Goal: Task Accomplishment & Management: Use online tool/utility

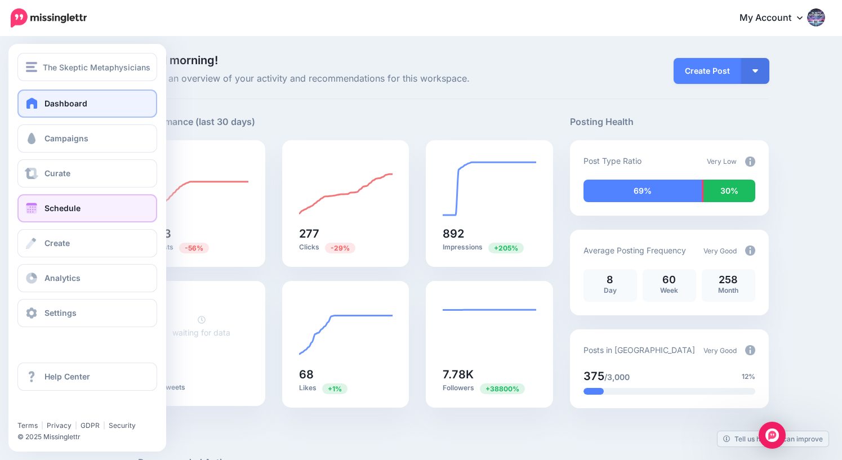
click at [50, 207] on span "Schedule" at bounding box center [63, 208] width 36 height 10
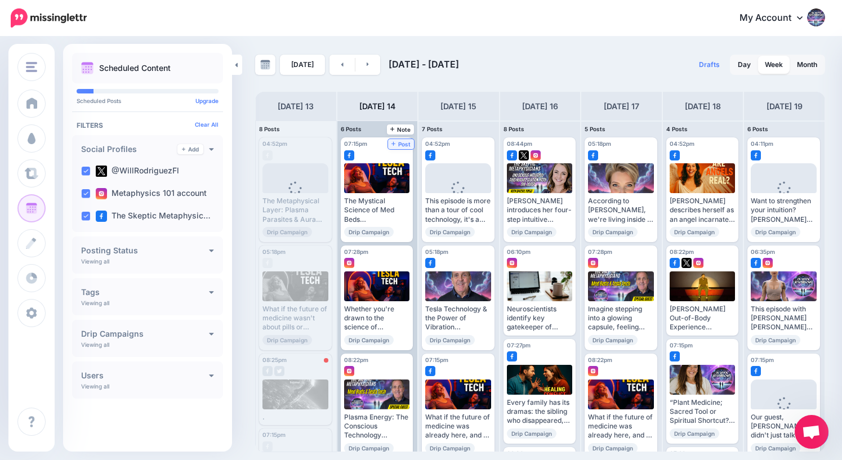
click at [405, 146] on span "Post" at bounding box center [402, 144] width 20 height 6
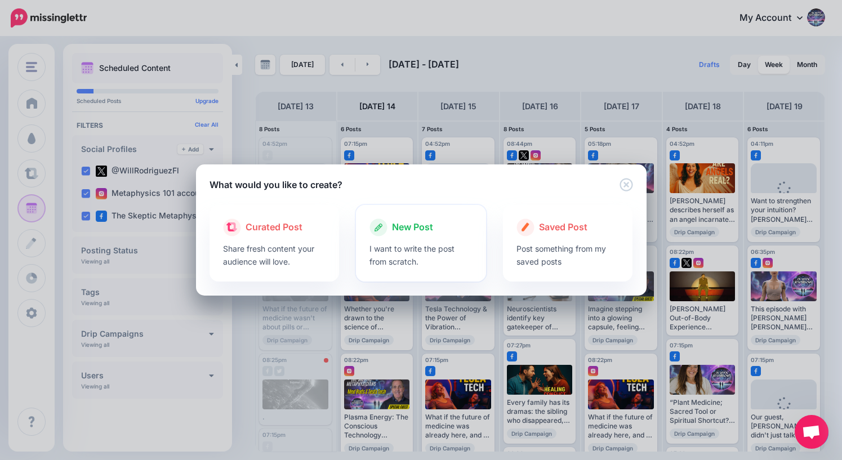
click at [414, 226] on span "New Post" at bounding box center [412, 227] width 41 height 15
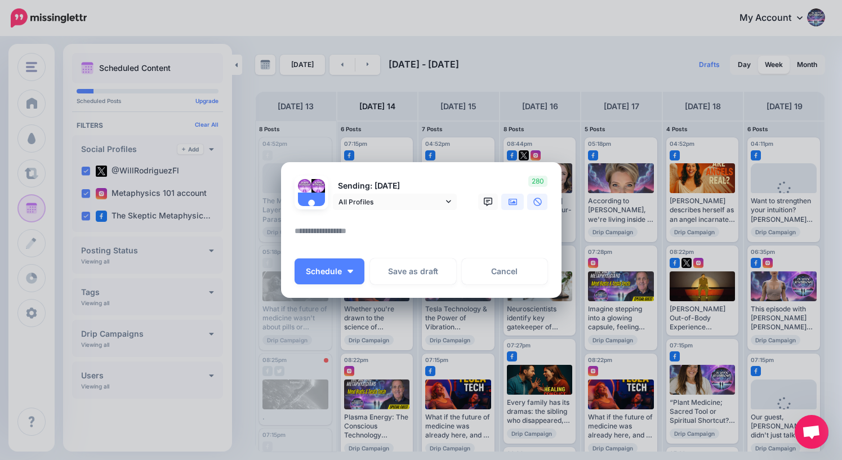
click at [512, 205] on icon at bounding box center [513, 201] width 9 height 7
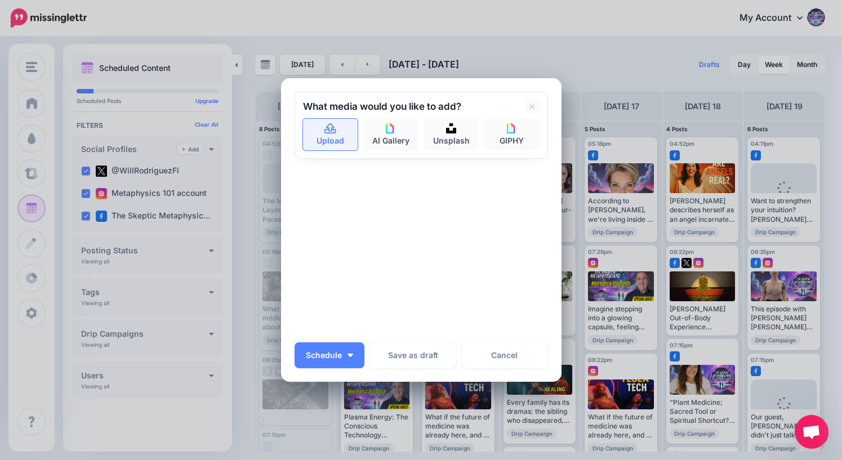
click at [327, 132] on icon at bounding box center [330, 129] width 13 height 10
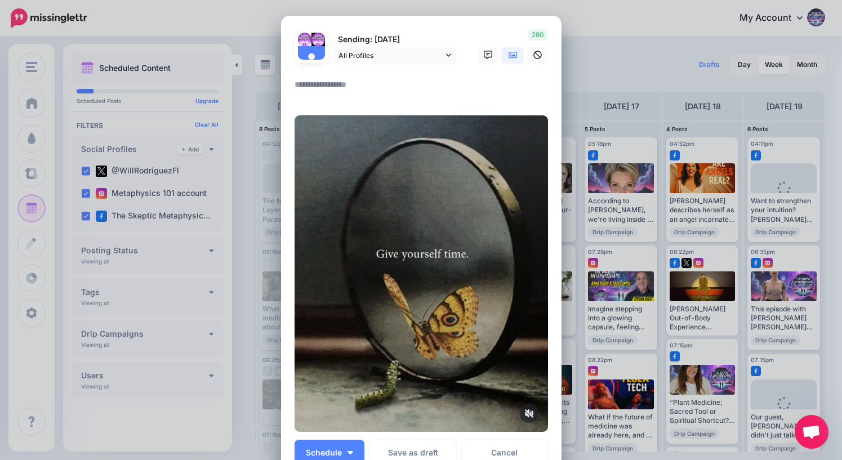
click at [353, 86] on textarea at bounding box center [424, 89] width 259 height 22
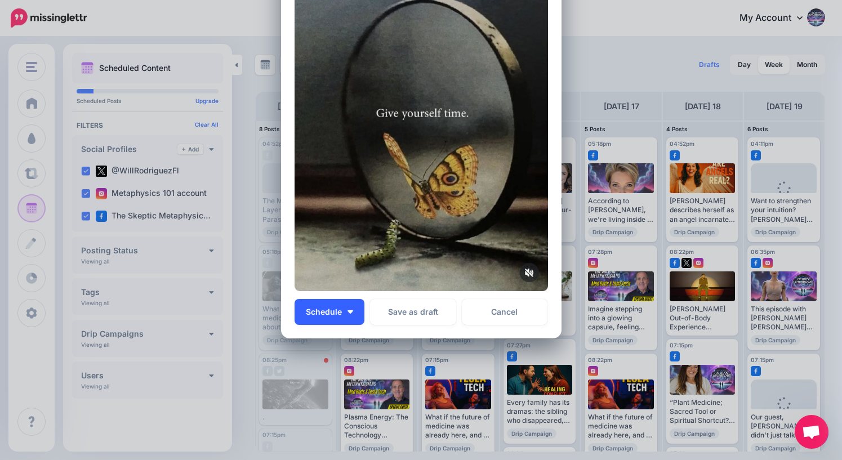
type textarea "*"
click at [336, 312] on span "Schedule" at bounding box center [324, 312] width 36 height 8
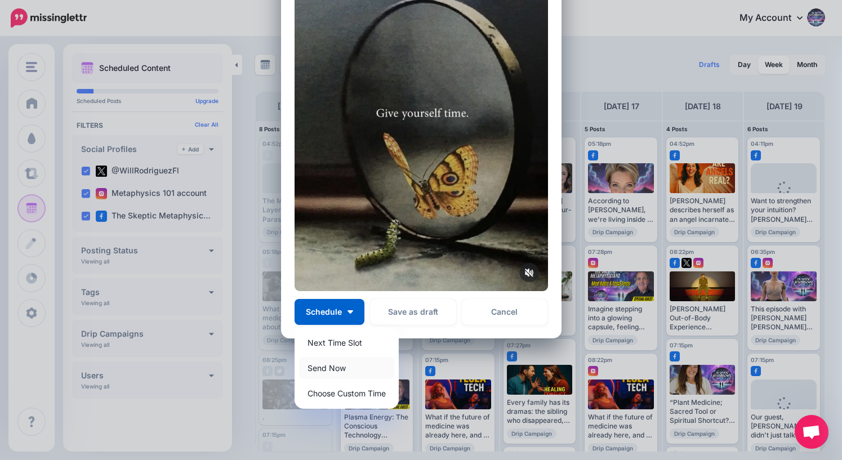
click at [339, 368] on link "Send Now" at bounding box center [346, 368] width 95 height 22
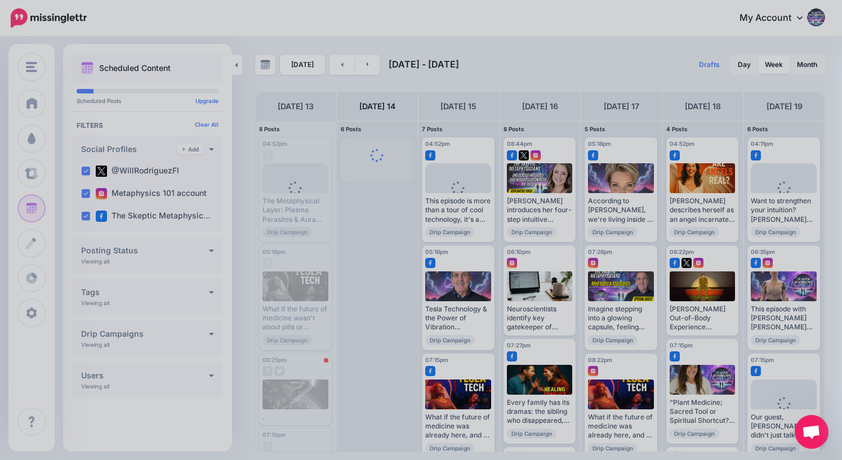
scroll to position [0, 0]
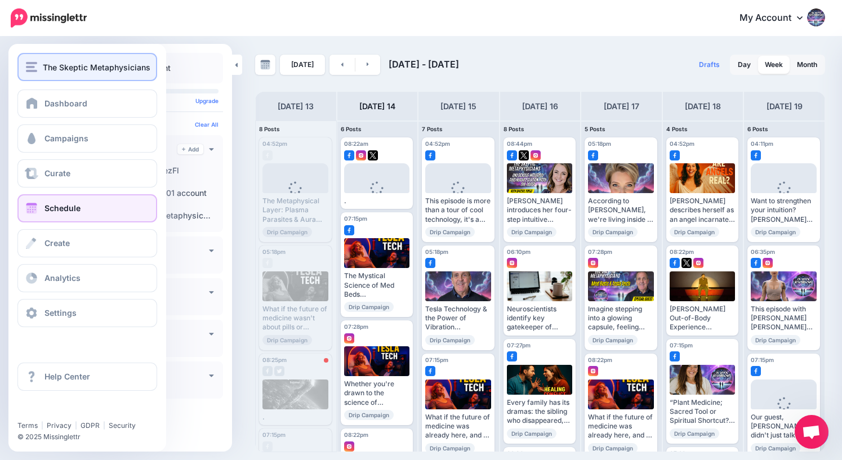
click at [34, 65] on img "button" at bounding box center [31, 67] width 11 height 10
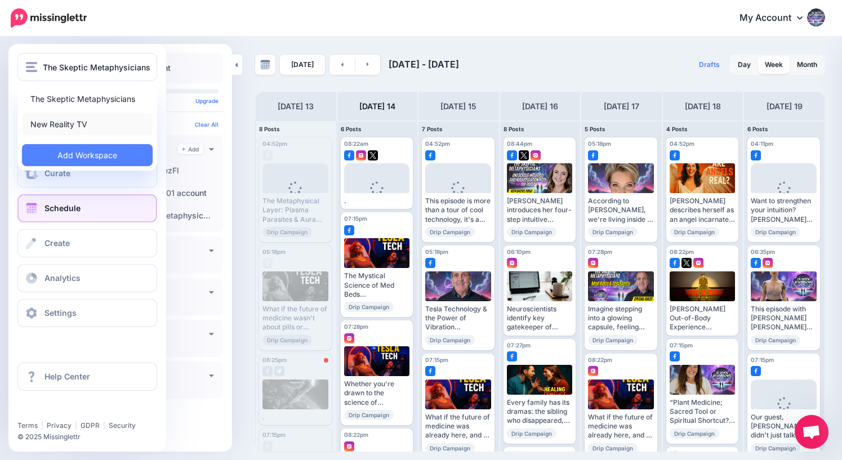
click at [57, 123] on link "New Reality TV" at bounding box center [87, 124] width 131 height 22
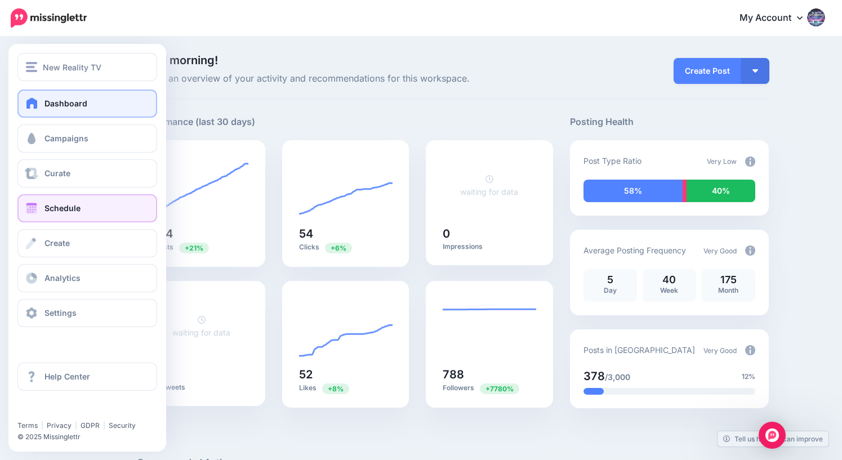
click at [59, 208] on span "Schedule" at bounding box center [63, 208] width 36 height 10
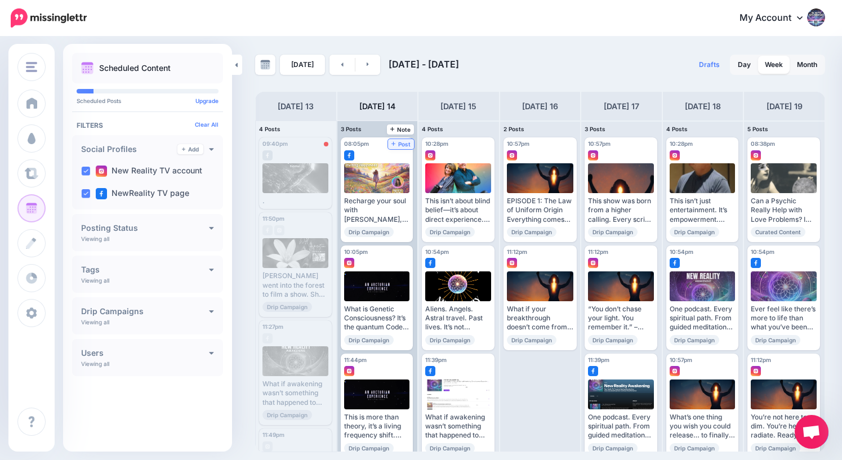
click at [405, 148] on link "Post" at bounding box center [401, 144] width 26 height 10
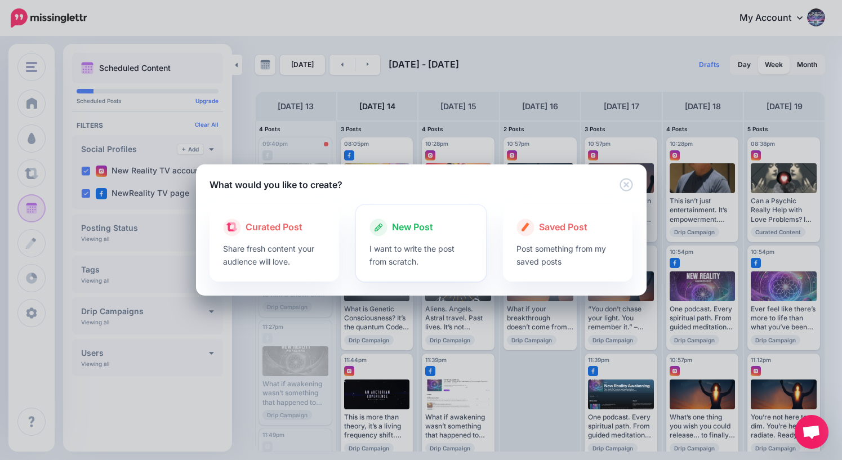
click at [419, 226] on span "New Post" at bounding box center [412, 227] width 41 height 15
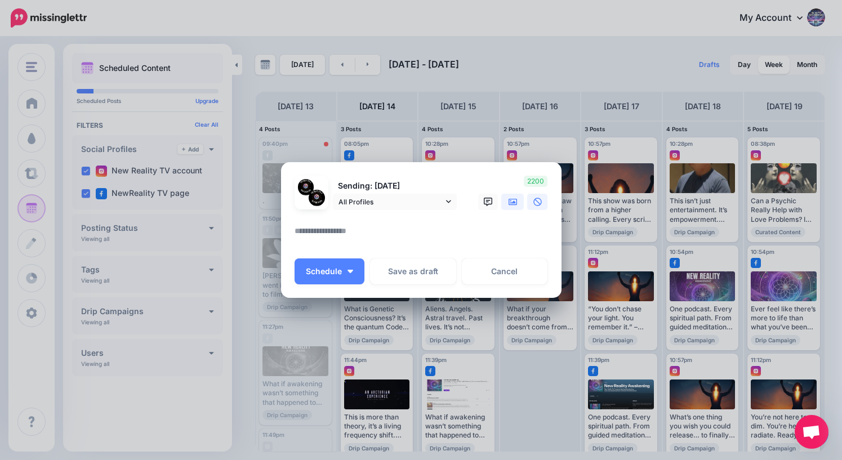
click at [514, 202] on icon at bounding box center [513, 201] width 9 height 7
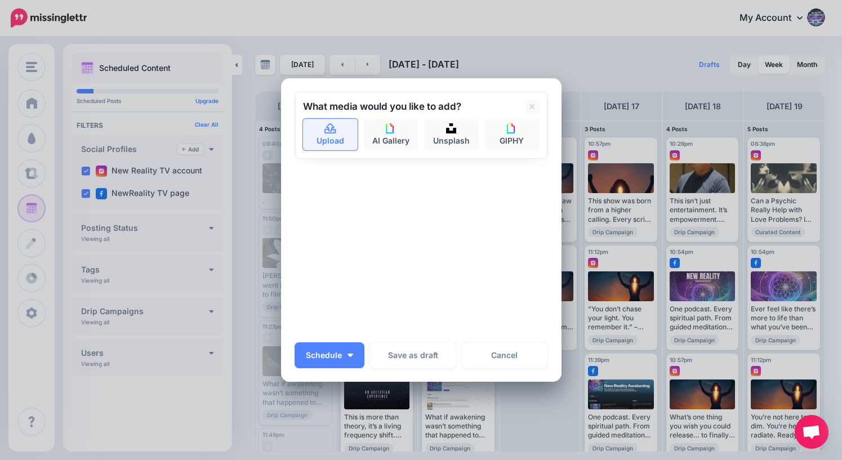
click at [331, 138] on link "Upload" at bounding box center [330, 135] width 55 height 32
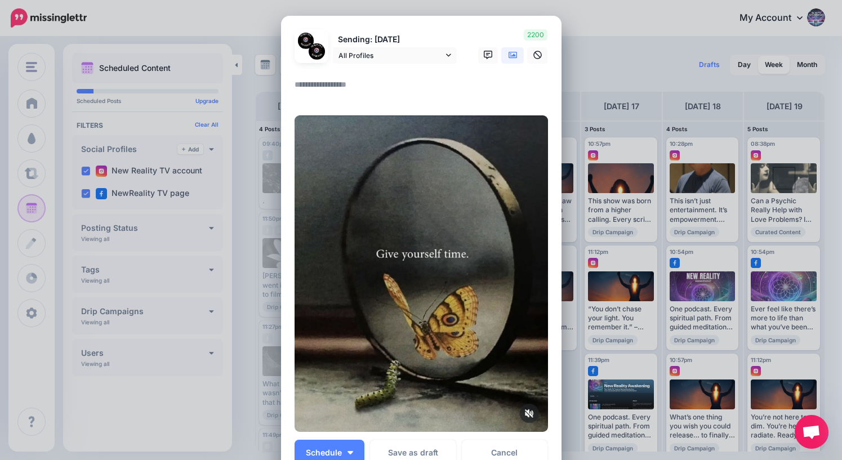
click at [358, 89] on textarea at bounding box center [424, 89] width 259 height 22
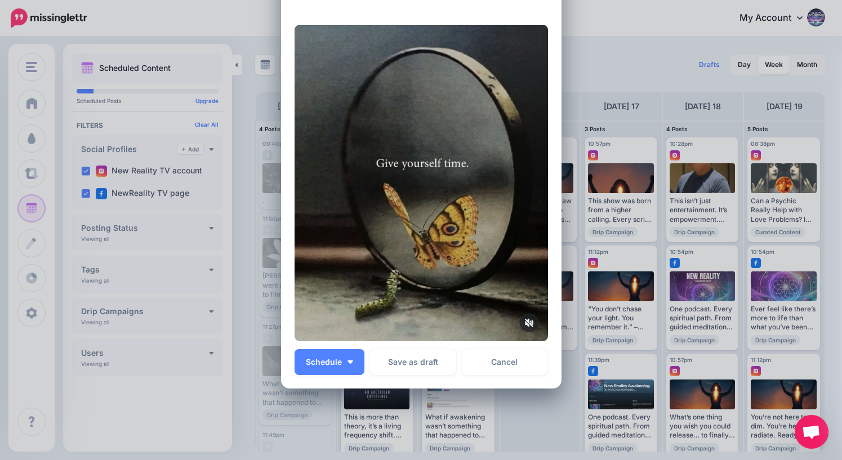
scroll to position [141, 0]
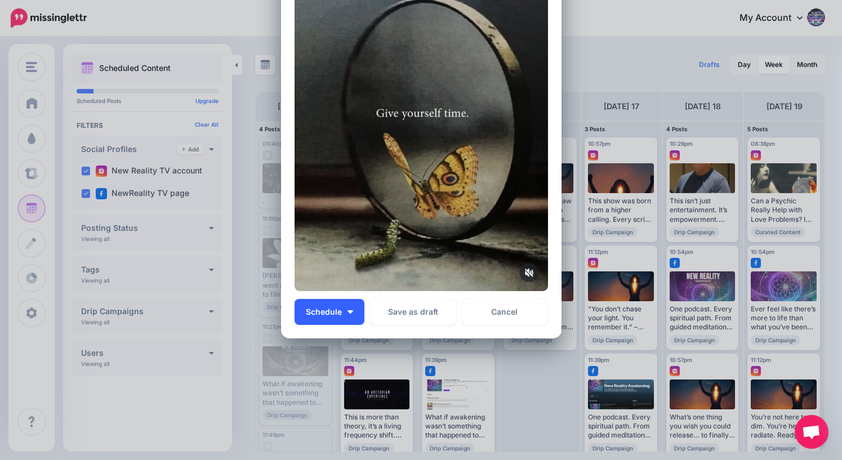
type textarea "*"
click at [330, 314] on span "Schedule" at bounding box center [324, 312] width 36 height 8
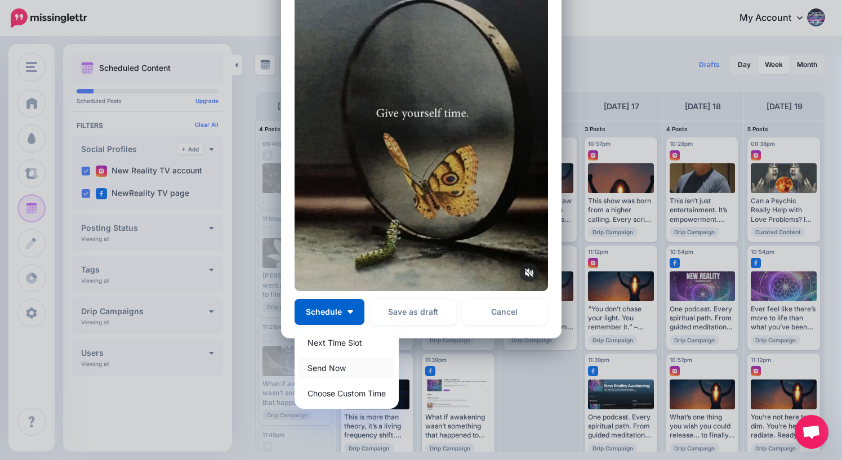
click at [334, 367] on link "Send Now" at bounding box center [346, 368] width 95 height 22
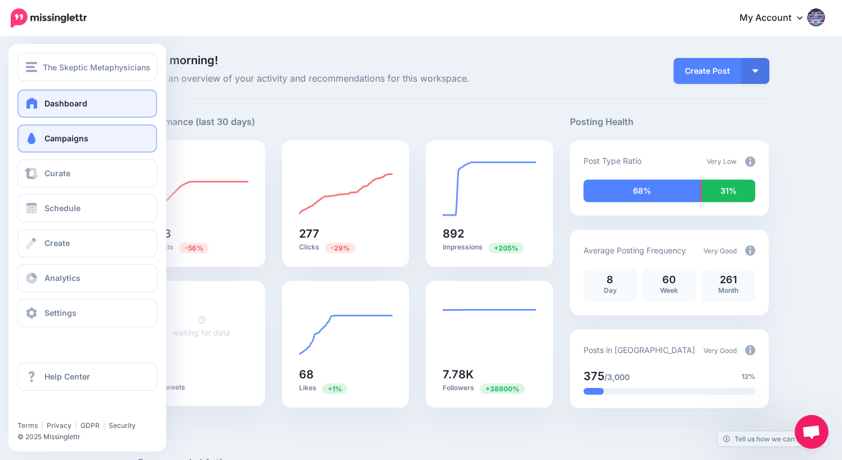
click at [69, 139] on span "Campaigns" at bounding box center [67, 139] width 44 height 10
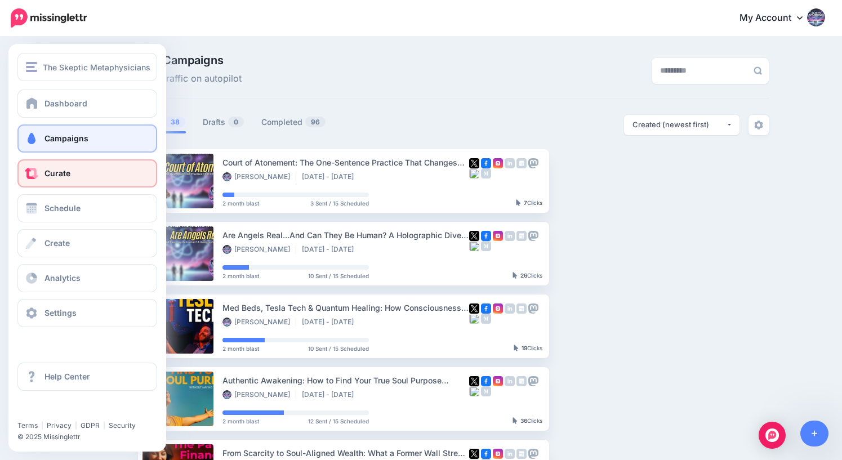
click at [47, 175] on span "Curate" at bounding box center [58, 173] width 26 height 10
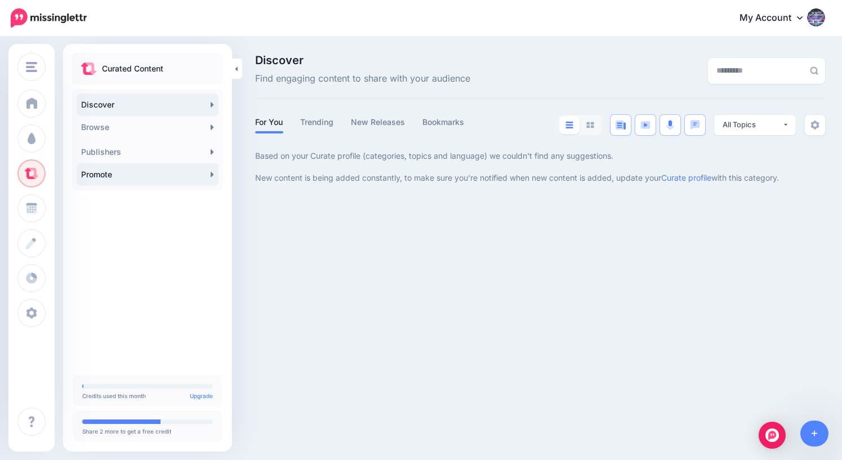
click at [141, 175] on link "Promote" at bounding box center [148, 174] width 142 height 23
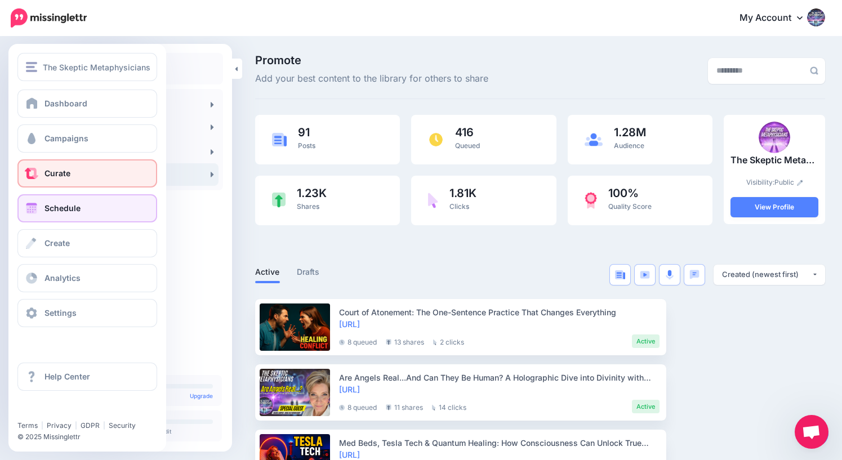
click at [48, 212] on span "Schedule" at bounding box center [63, 208] width 36 height 10
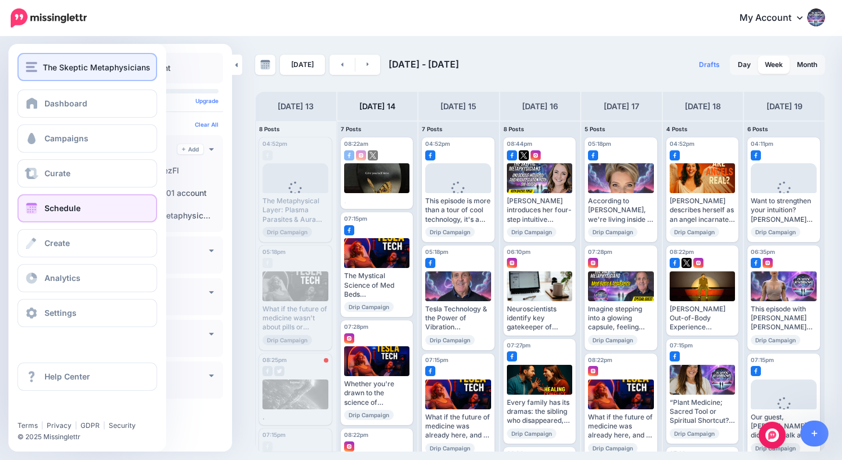
click at [35, 66] on img "button" at bounding box center [31, 67] width 11 height 10
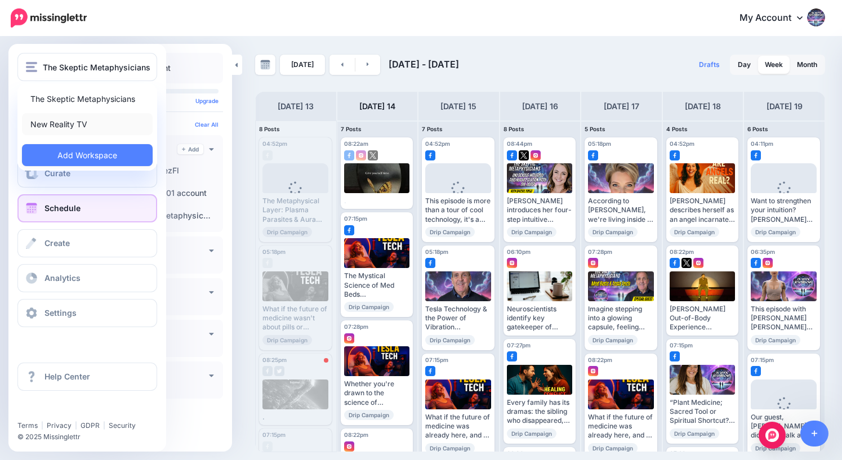
click at [77, 125] on link "New Reality TV" at bounding box center [87, 124] width 131 height 22
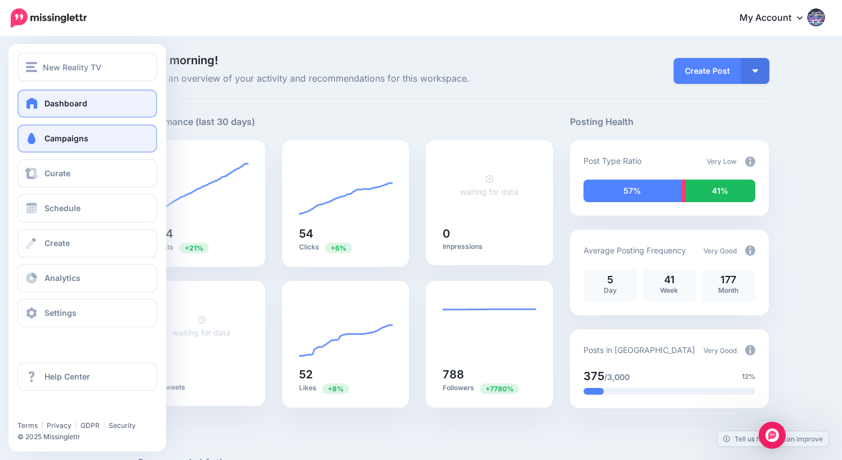
click at [64, 144] on link "Campaigns" at bounding box center [87, 139] width 140 height 28
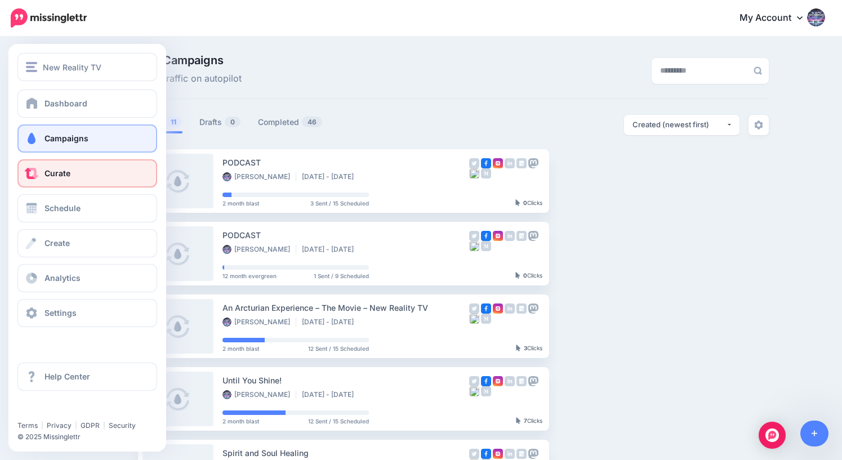
click at [50, 177] on span "Curate" at bounding box center [58, 173] width 26 height 10
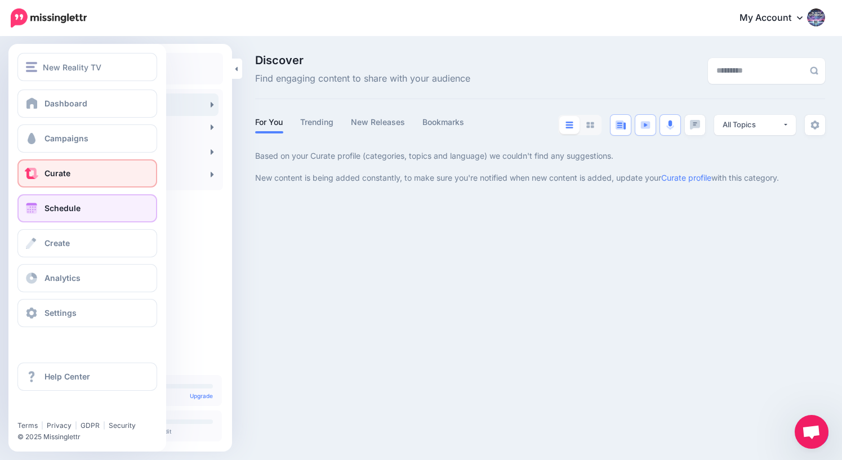
click at [63, 210] on span "Schedule" at bounding box center [63, 208] width 36 height 10
